Goal: Transaction & Acquisition: Purchase product/service

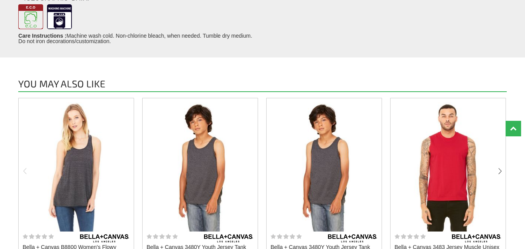
scroll to position [544, 0]
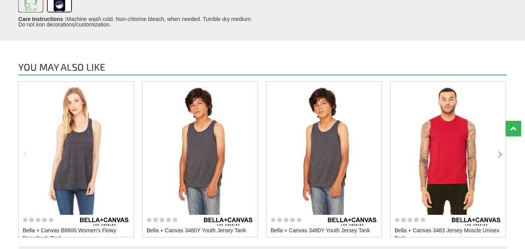
click at [212, 159] on img at bounding box center [200, 150] width 103 height 129
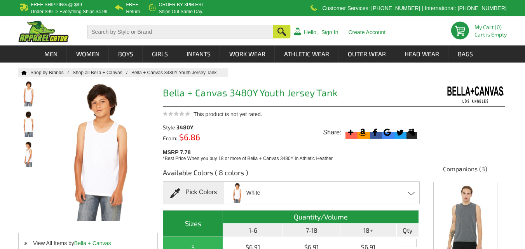
click at [253, 196] on span "White" at bounding box center [253, 193] width 14 height 14
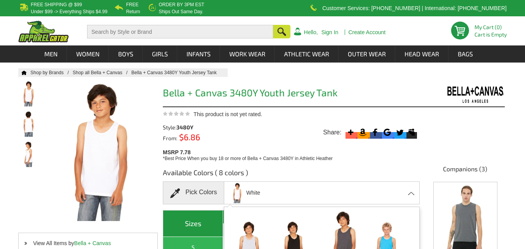
scroll to position [91, 0]
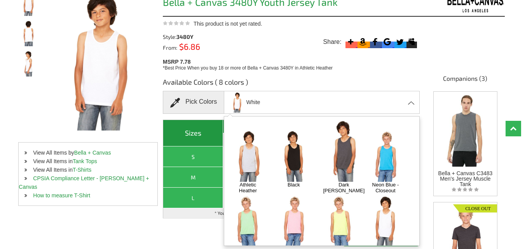
click at [337, 149] on img at bounding box center [343, 151] width 49 height 62
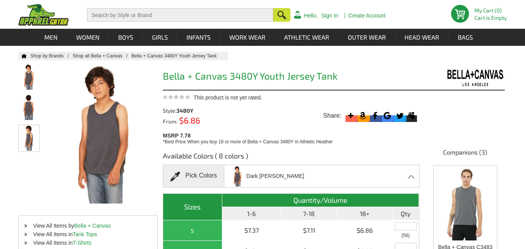
scroll to position [0, 0]
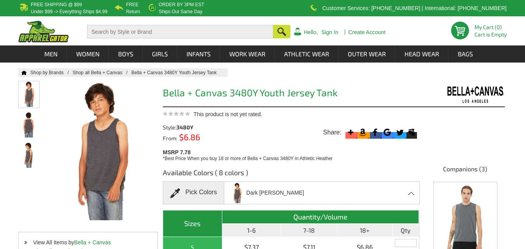
click at [30, 98] on img at bounding box center [29, 94] width 21 height 26
